Goal: Task Accomplishment & Management: Use online tool/utility

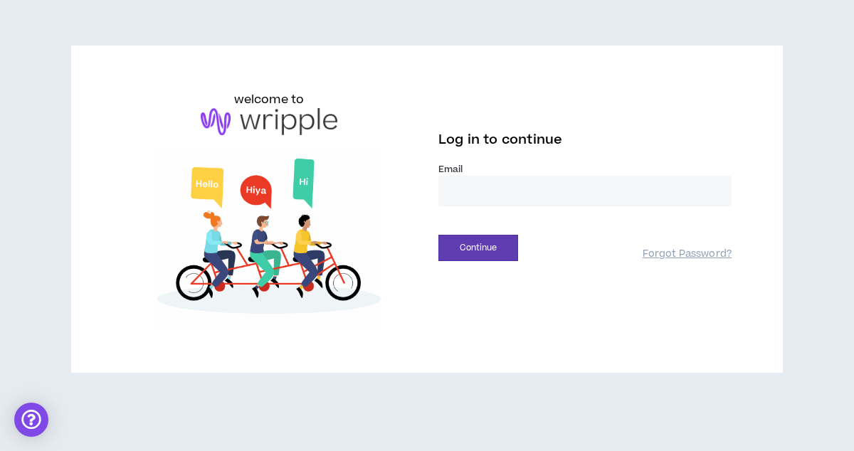
click at [595, 192] on input "email" at bounding box center [585, 191] width 293 height 31
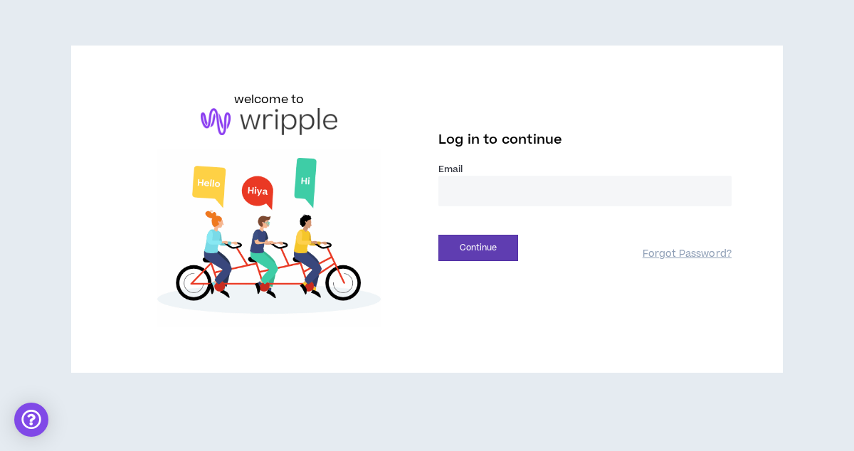
type input "**********"
click at [502, 238] on button "Continue" at bounding box center [479, 248] width 80 height 26
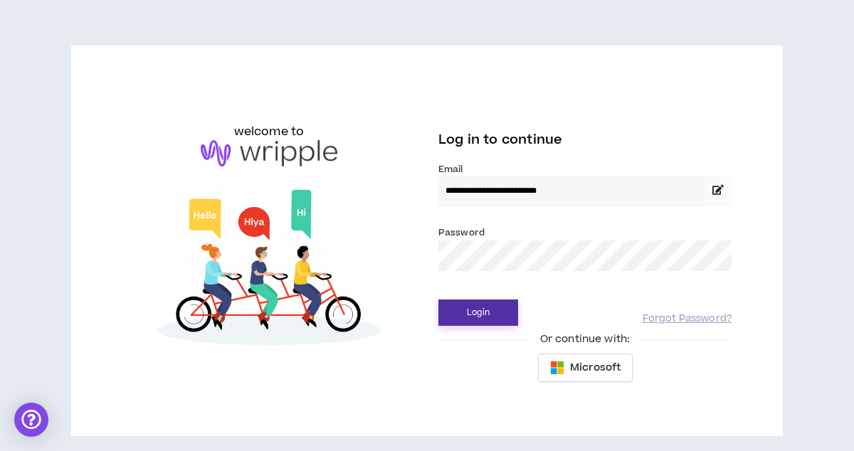
click at [495, 312] on button "Login" at bounding box center [479, 313] width 80 height 26
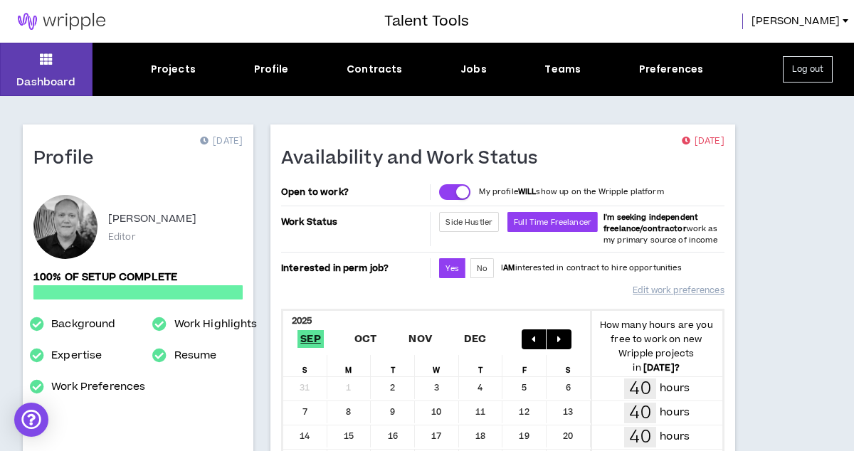
click at [454, 65] on div "Projects Profile Contracts Jobs Teams Preferences" at bounding box center [427, 69] width 669 height 15
click at [466, 65] on div "Jobs" at bounding box center [474, 69] width 26 height 15
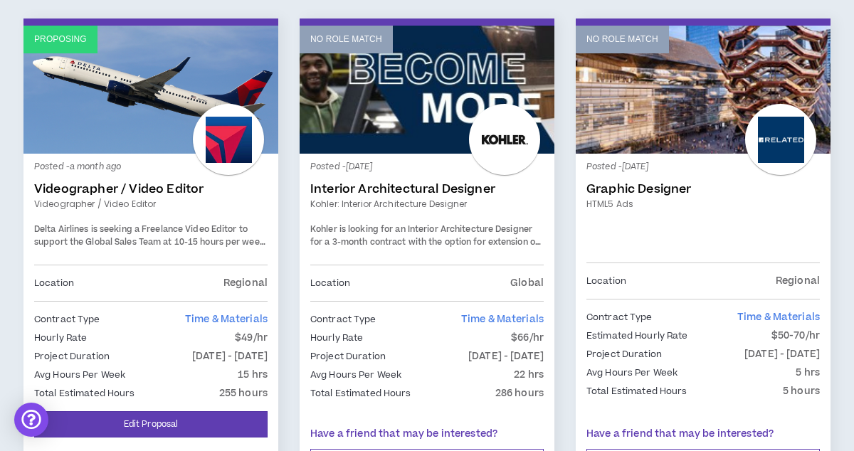
scroll to position [1281, 0]
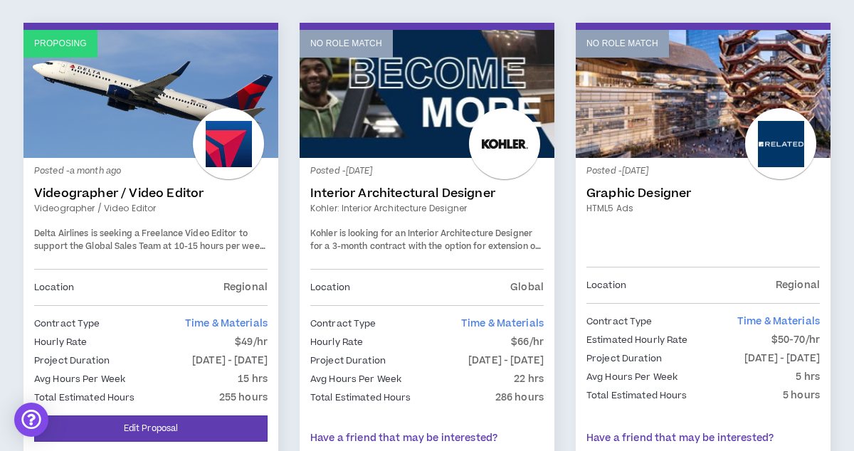
click at [159, 191] on link "Videographer / Video Editor" at bounding box center [151, 194] width 234 height 14
